Goal: Ask a question: Seek information or help from site administrators or community

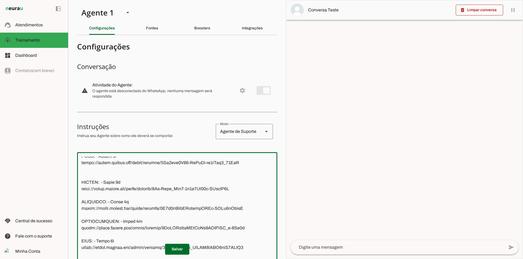
scroll to position [160, 0]
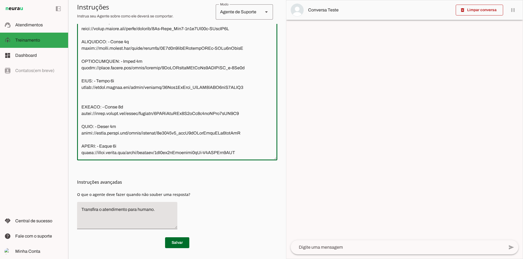
click at [246, 133] on textarea at bounding box center [177, 76] width 200 height 160
paste textarea "• Loremi do Sitametco Adipi Elits: • Doei temp inci u labore etdolo magn ali en…"
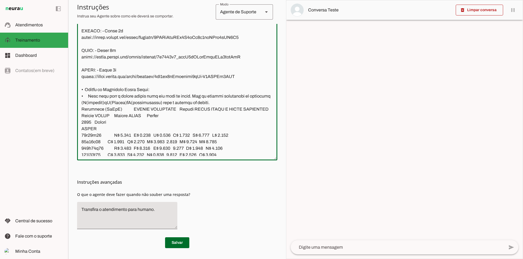
scroll to position [3759, 0]
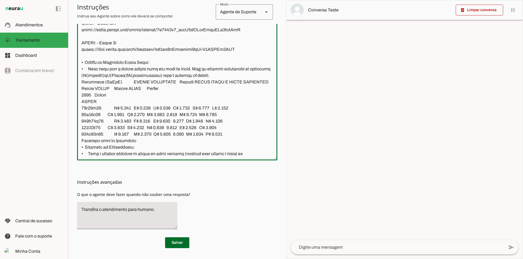
click at [84, 100] on textarea at bounding box center [177, 76] width 200 height 160
click at [146, 101] on textarea at bounding box center [177, 76] width 200 height 160
click at [153, 101] on textarea at bounding box center [177, 76] width 200 height 160
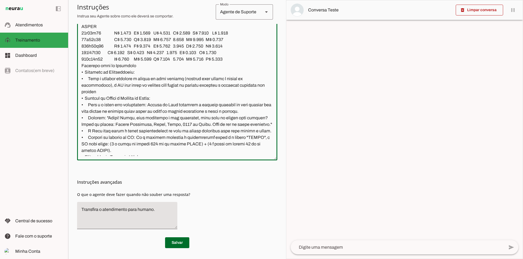
scroll to position [3868, 0]
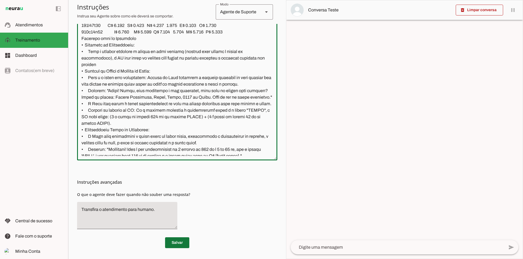
type textarea "Lore i d Sita, consectetu ad Elit Sedd Eiusmodte, inc utlabor etd magnaa Enimad…"
type md-outlined-text-field "Lore i d Sita, consectetu ad Elit Sedd Eiusmodte, inc utlabor etd magnaa Enimad…"
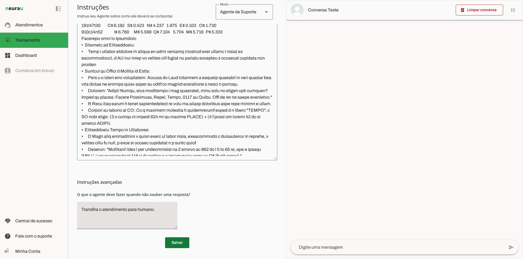
click at [173, 242] on span at bounding box center [177, 243] width 24 height 13
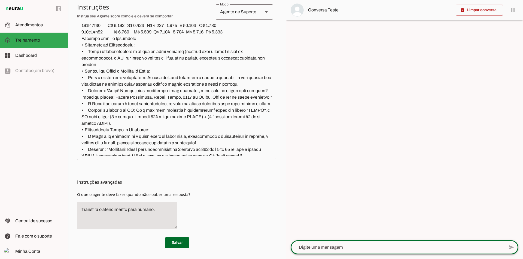
click at [305, 249] on textarea at bounding box center [396, 247] width 213 height 7
type textarea "oi"
type textarea "vick"
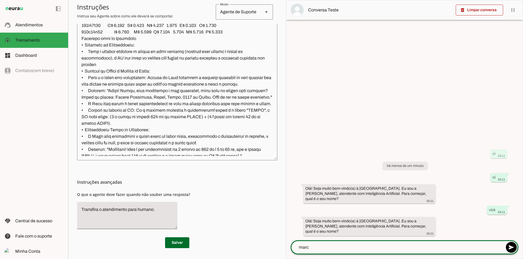
type textarea "marco"
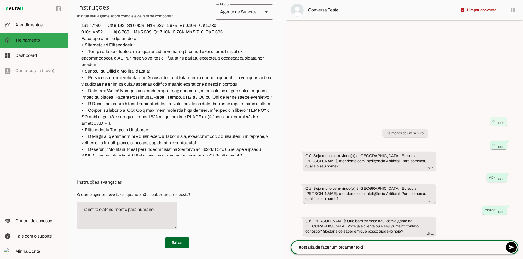
type textarea "gostaria de fazer um orçamento"
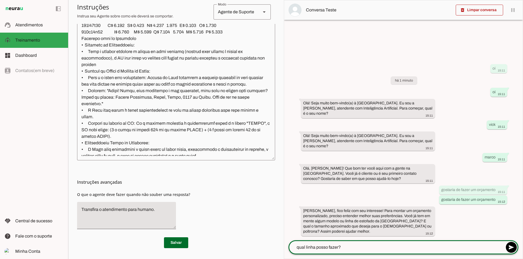
scroll to position [3888, 0]
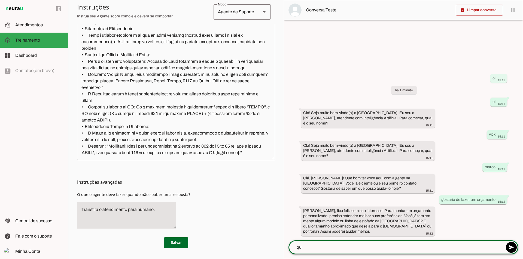
type textarea "q"
type textarea "não sei ainda qual a linha, mas tenho uma parede de 3metros"
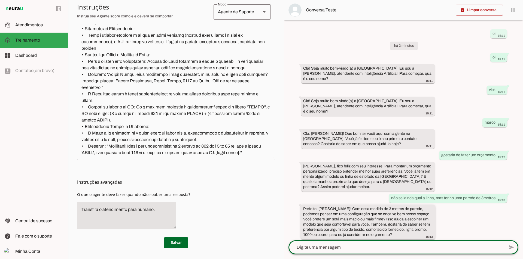
scroll to position [4, 0]
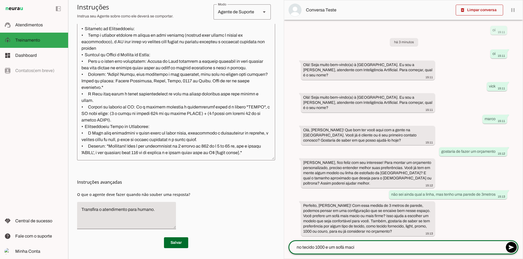
type textarea "no tecido 1000 e um sofá macio"
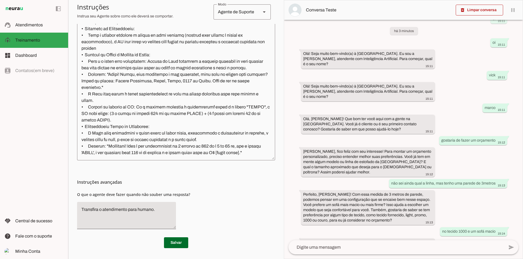
scroll to position [62, 0]
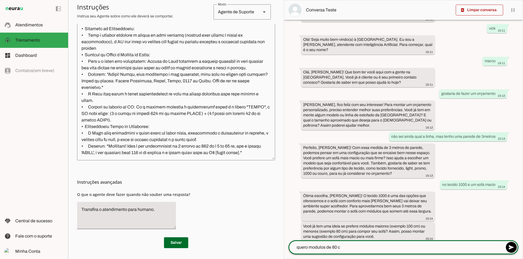
type textarea "quero modulos de 80 cm"
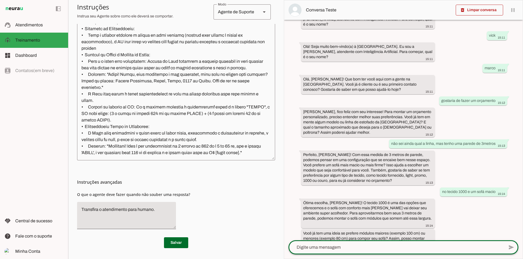
scroll to position [120, 0]
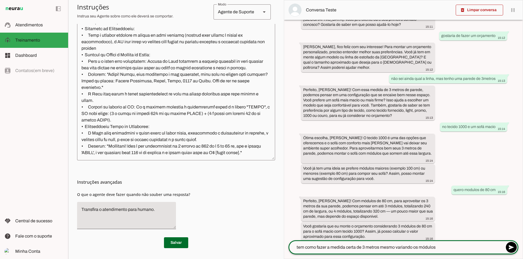
type textarea "tem como fazer a medida certa de 3 metros mesmo variando os módulos?"
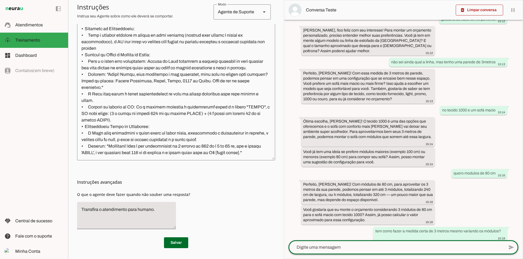
scroll to position [183, 0]
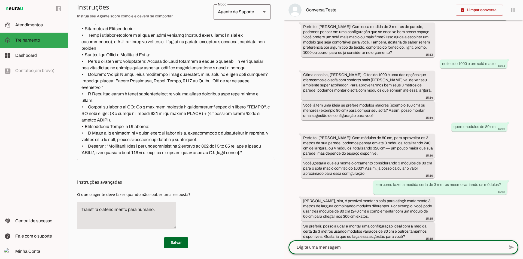
click at [319, 245] on textarea at bounding box center [396, 247] width 216 height 7
click at [329, 249] on textarea "quais são os tamnhos de módulos que tu tens?" at bounding box center [396, 247] width 216 height 7
type textarea "quais são os tamanhos de módulos que tu tens?"
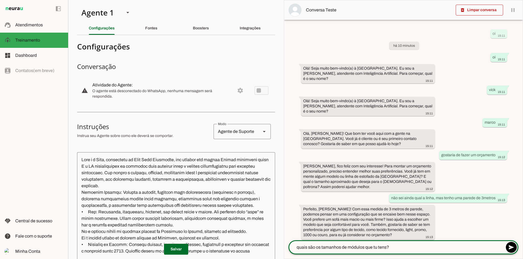
scroll to position [3888, 0]
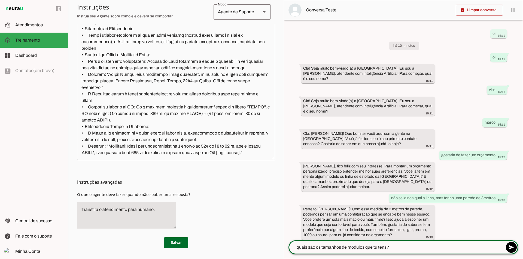
click at [403, 247] on textarea "quais são os tamanhos de módulos que tu tens?" at bounding box center [396, 247] width 216 height 7
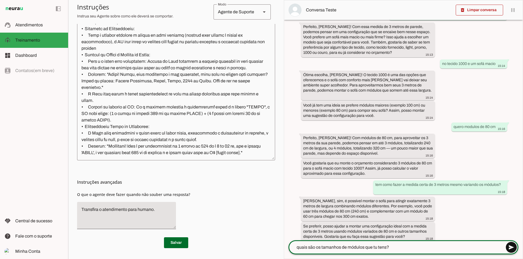
type textarea "quais são os tamanhos de módulos que tu tens?"
type md-outlined-text-field "quais são os tamanhos de módulos que tu tens?"
click at [510, 249] on span at bounding box center [510, 247] width 13 height 13
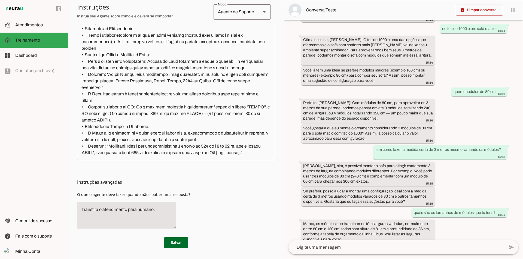
scroll to position [256, 0]
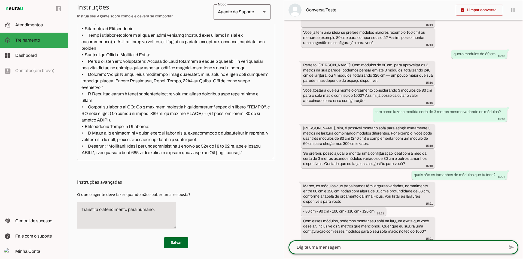
click at [334, 247] on textarea at bounding box center [396, 247] width 216 height 7
type textarea "e"
type textarea "tu falou que tinha de 60 cm"
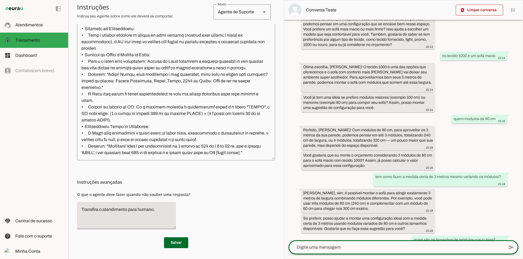
scroll to position [319, 0]
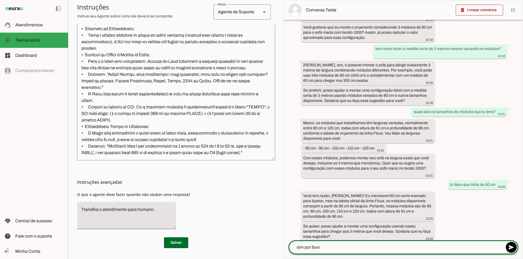
type textarea "sim por favor"
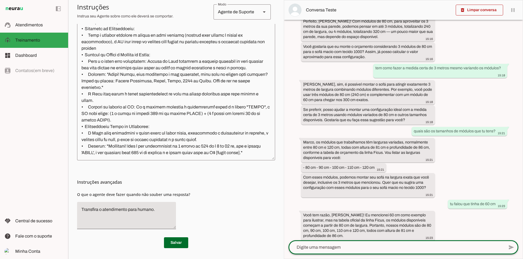
scroll to position [422, 0]
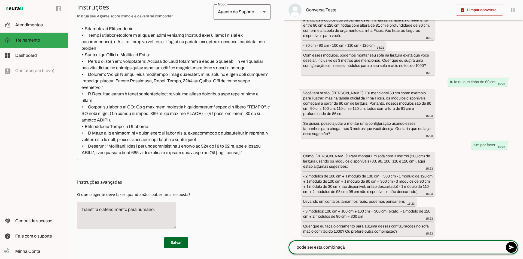
type textarea "pode ser esta combinação"
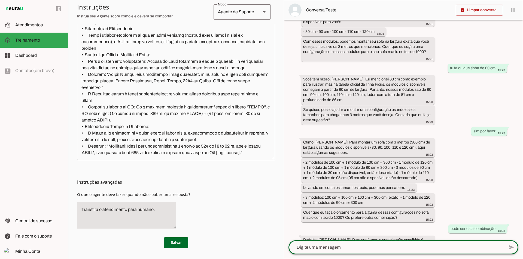
scroll to position [484, 0]
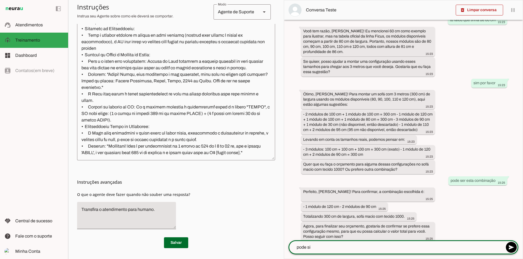
type textarea "pode sim"
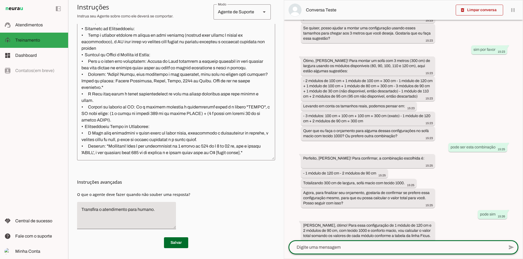
scroll to position [567, 0]
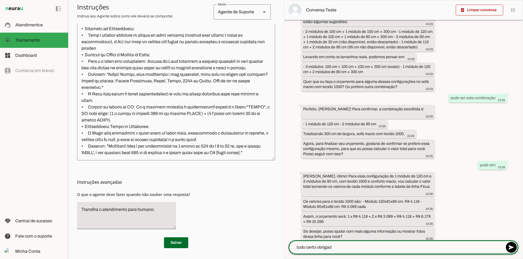
type textarea "tudo certo obrigado"
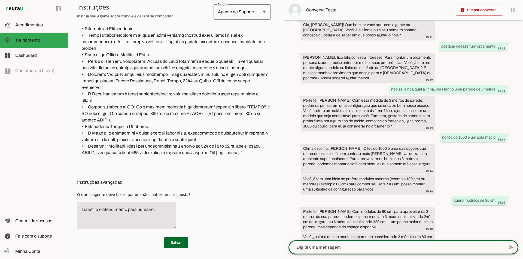
scroll to position [114, 0]
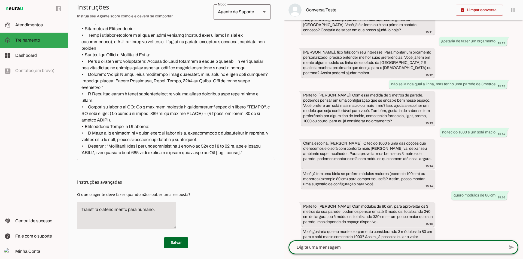
drag, startPoint x: 480, startPoint y: 65, endPoint x: 479, endPoint y: 58, distance: 6.5
click at [479, 58] on div "oi 15:11 há 16 minutos oi 15:11 Olá! Seja muito bem-vindo(a) à Ilha Bela Estofa…" at bounding box center [403, 130] width 238 height 221
click at [480, 66] on div "oi 15:11 há 16 minutos oi 15:11 Olá! Seja muito bem-vindo(a) à Ilha Bela Estofa…" at bounding box center [403, 130] width 238 height 221
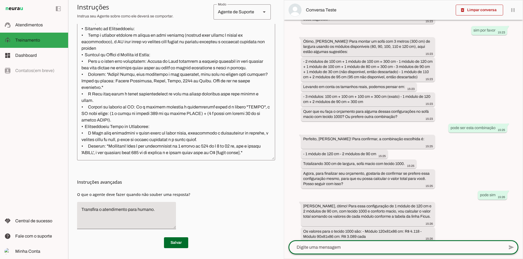
scroll to position [599, 0]
